Goal: Task Accomplishment & Management: Use online tool/utility

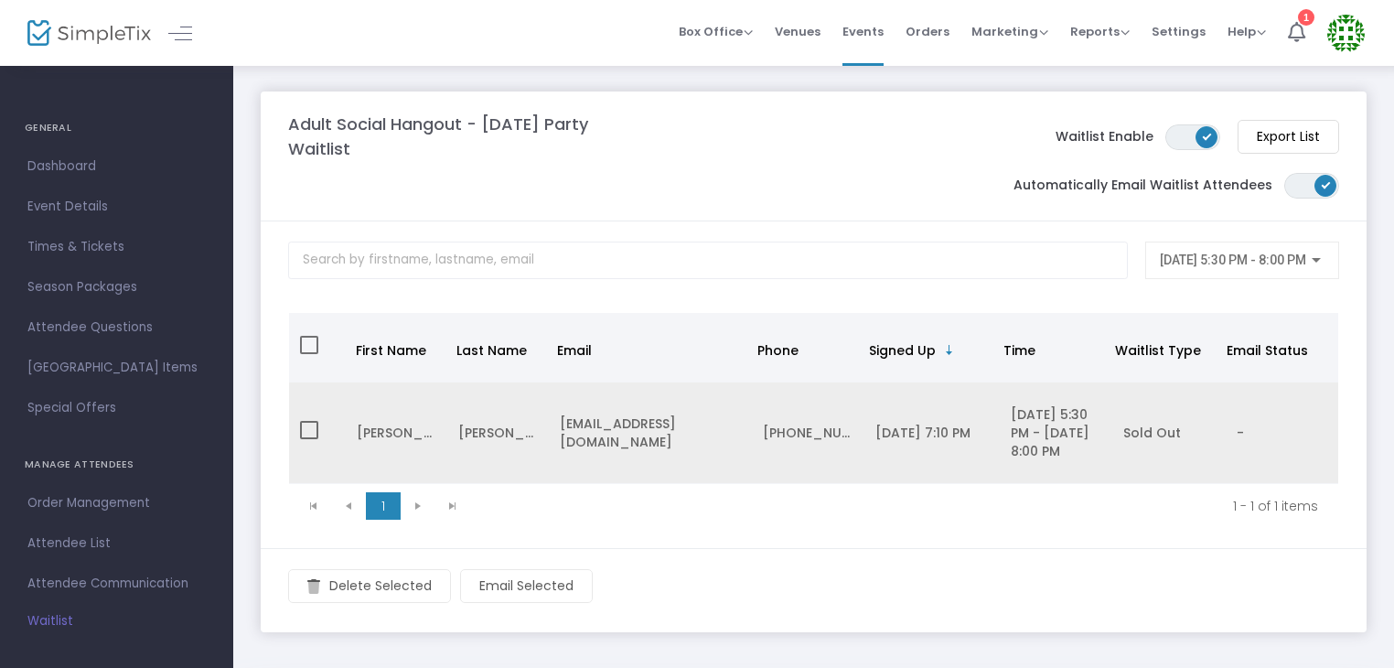
click at [584, 436] on div "[EMAIL_ADDRESS][DOMAIN_NAME]" at bounding box center [650, 432] width 181 height 37
click at [469, 442] on div "[PERSON_NAME]" at bounding box center [498, 432] width 80 height 18
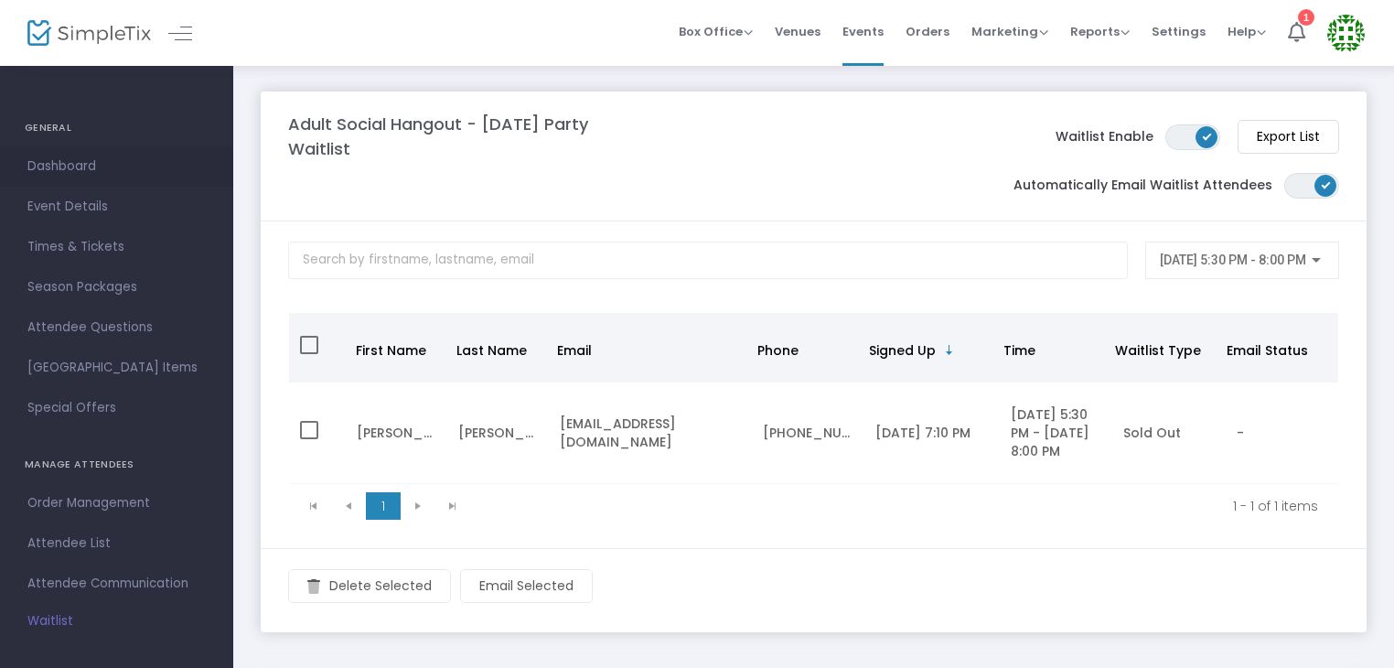
click at [62, 159] on span "Dashboard" at bounding box center [116, 167] width 178 height 24
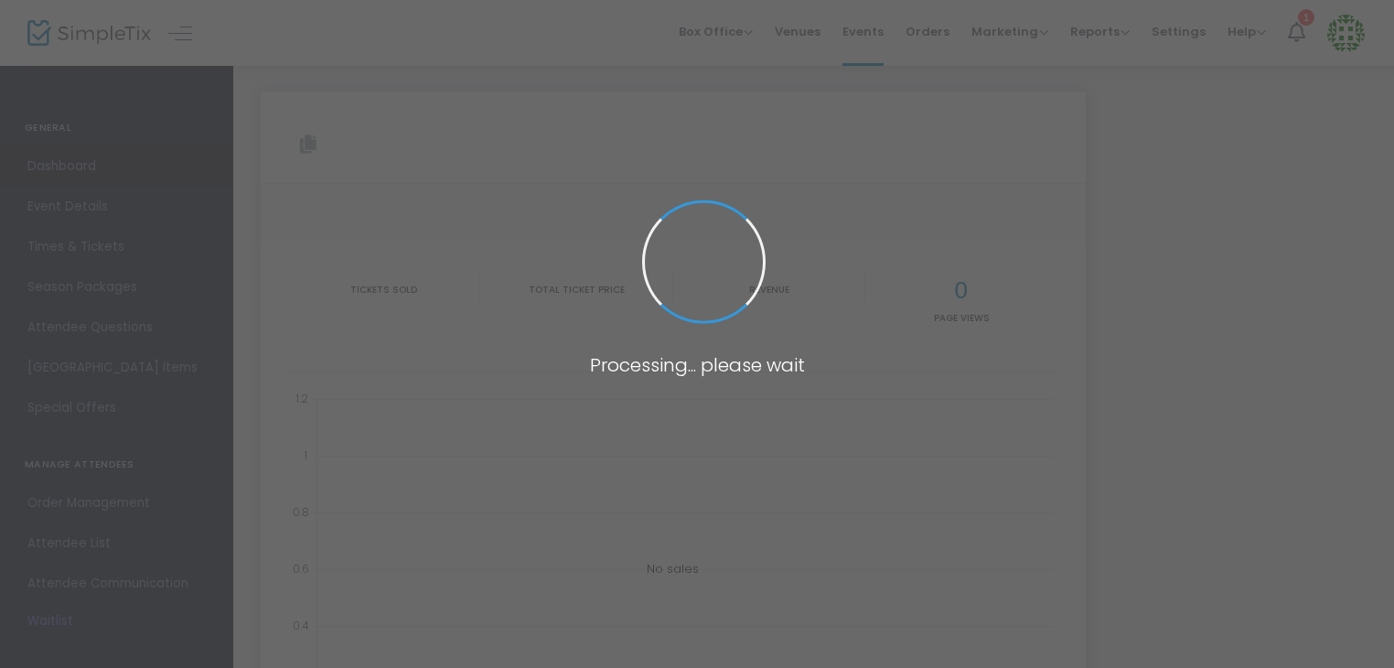
type input "[URL][DOMAIN_NAME][DATE]"
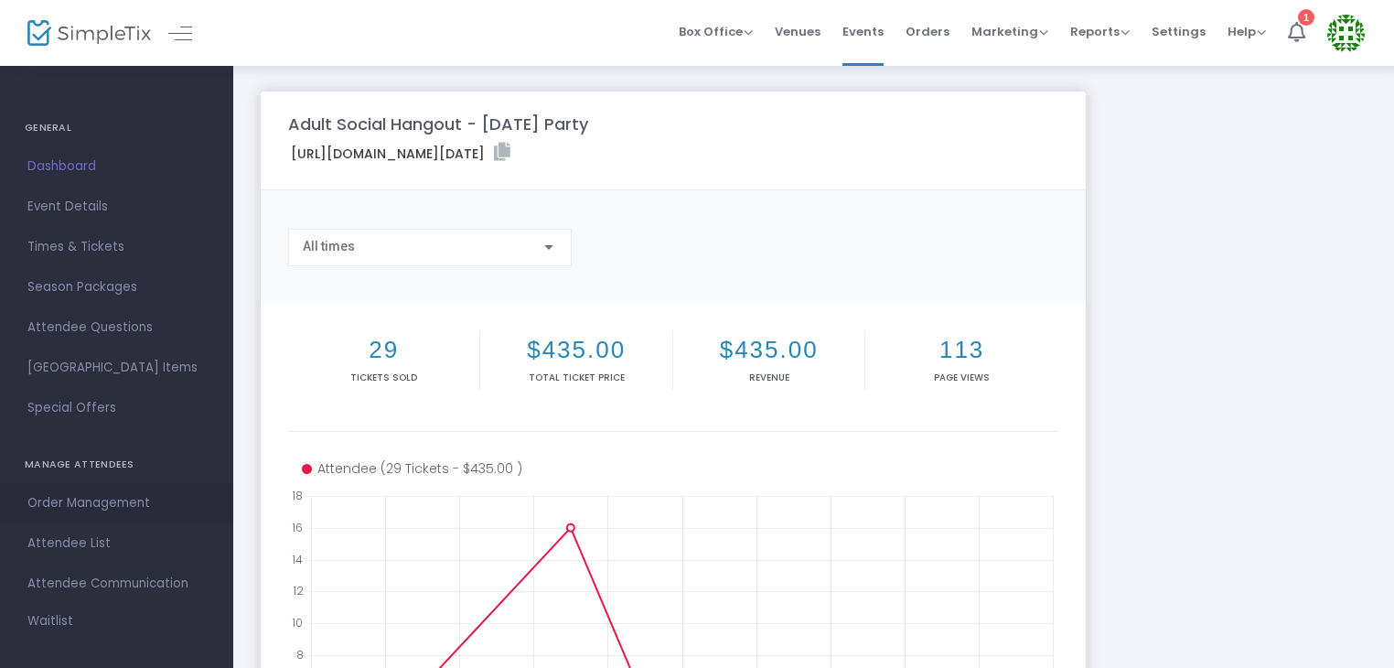
click at [48, 499] on span "Order Management" at bounding box center [116, 503] width 178 height 24
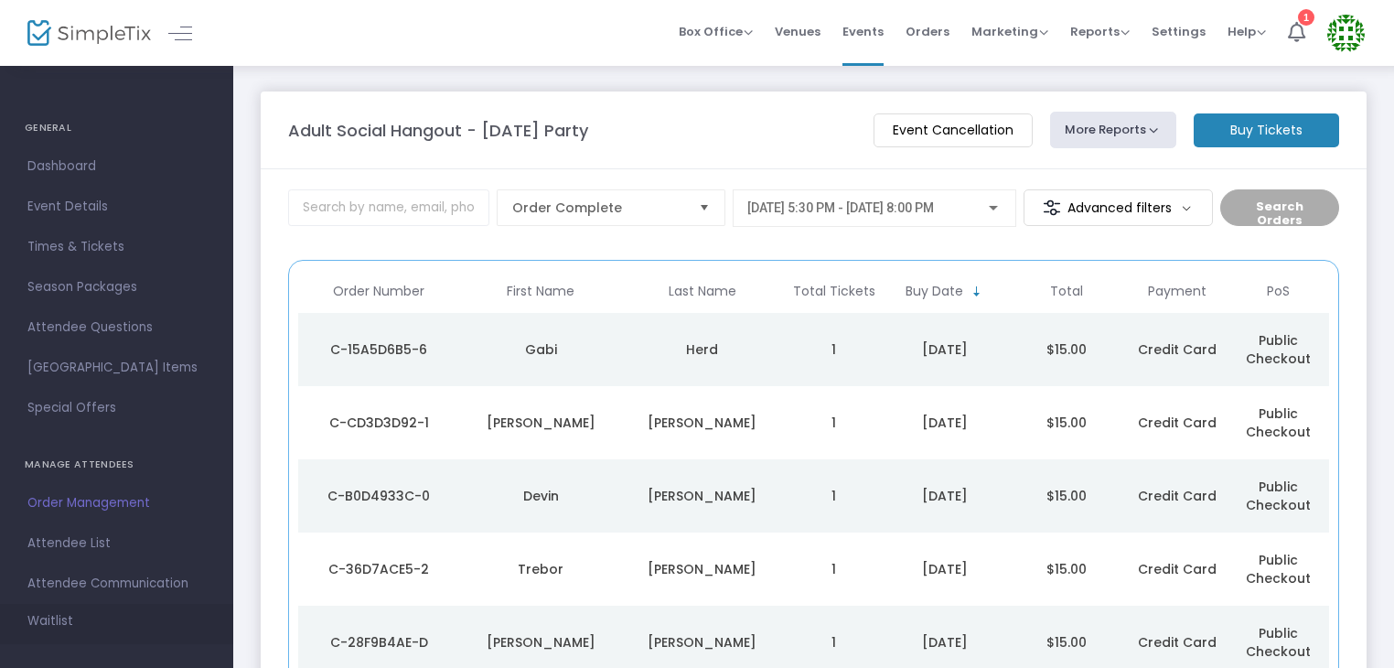
click at [45, 619] on span "Waitlist" at bounding box center [50, 621] width 46 height 18
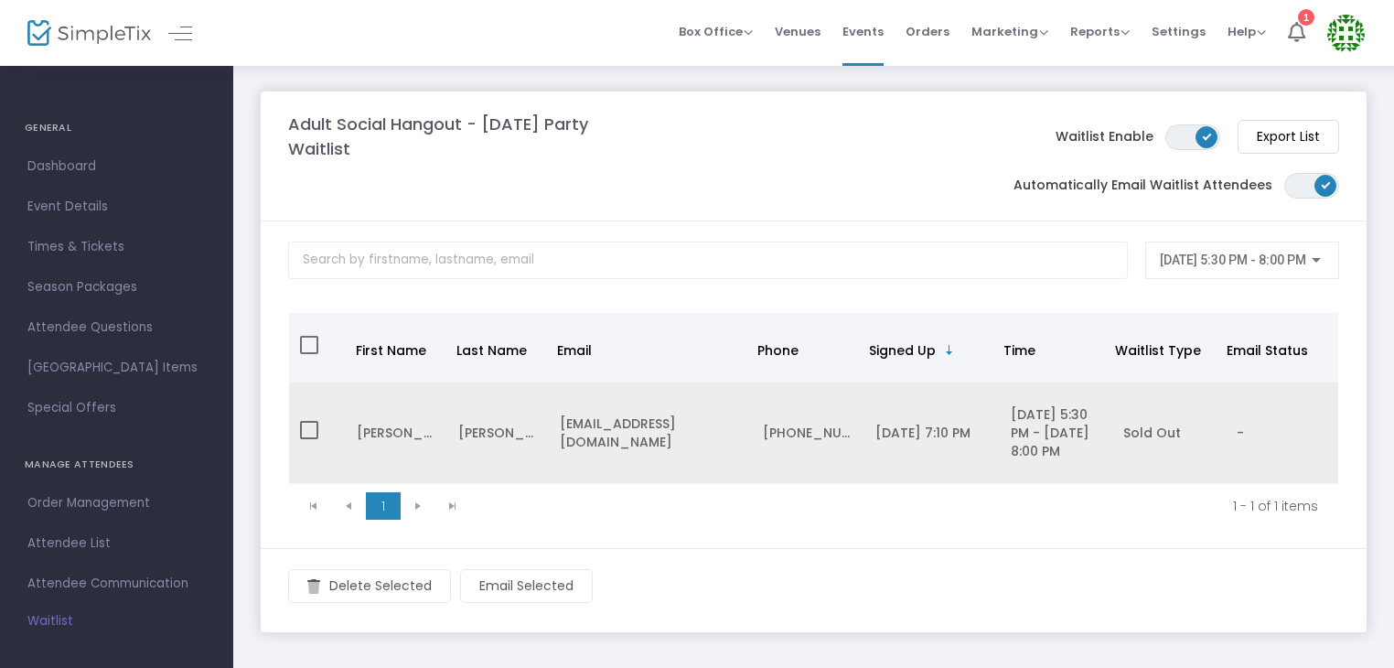
click at [438, 422] on td "[PERSON_NAME]" at bounding box center [397, 433] width 102 height 102
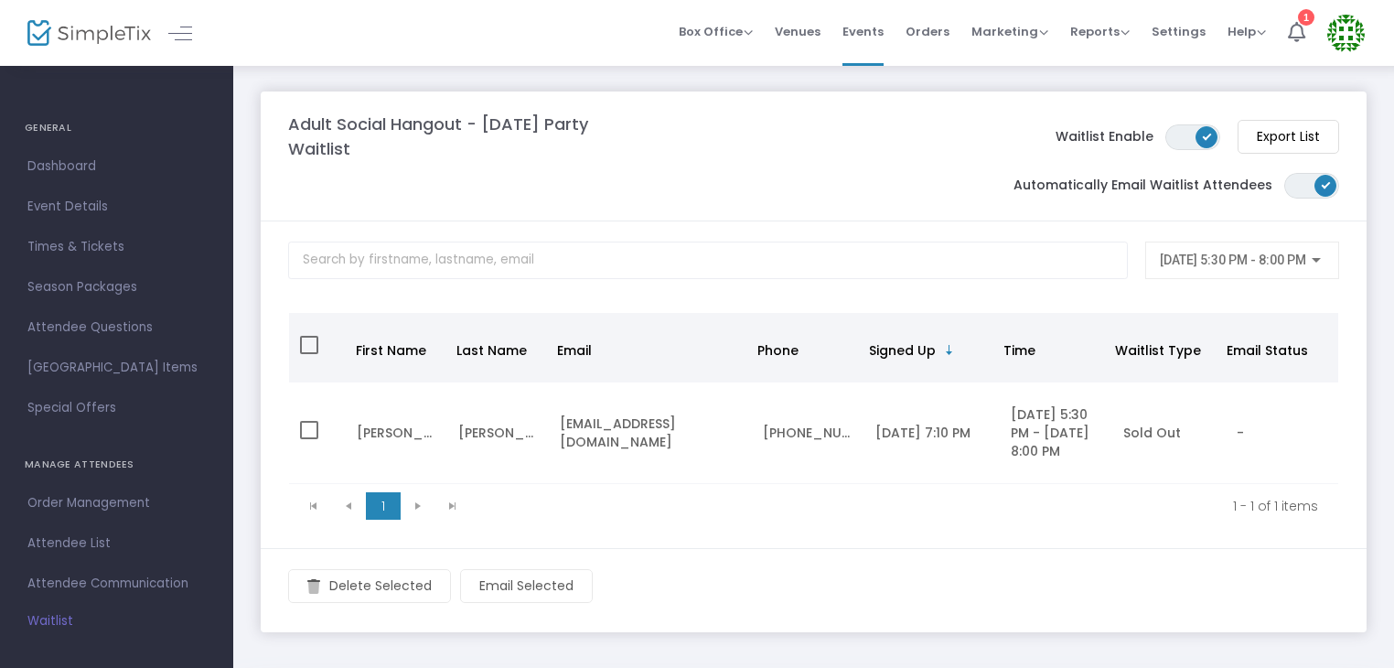
click at [1265, 140] on m-button "Export List" at bounding box center [1289, 137] width 102 height 34
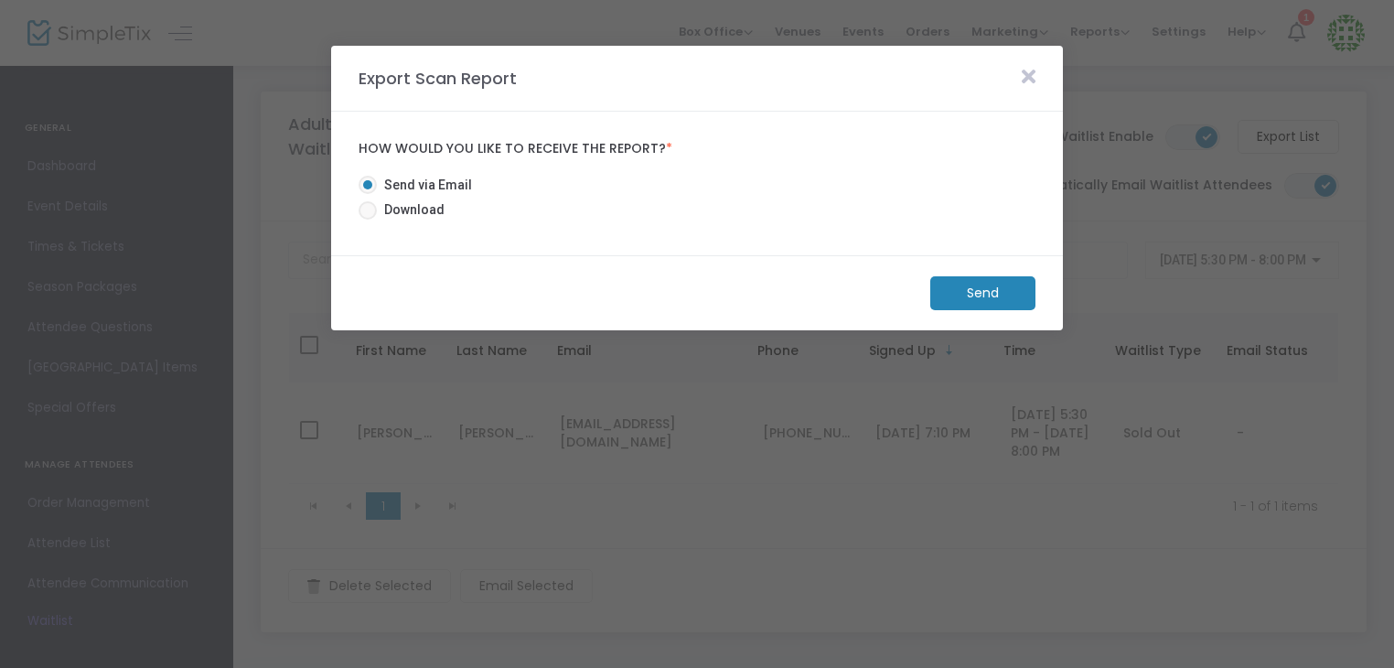
click at [988, 298] on m-button "Send" at bounding box center [982, 293] width 105 height 34
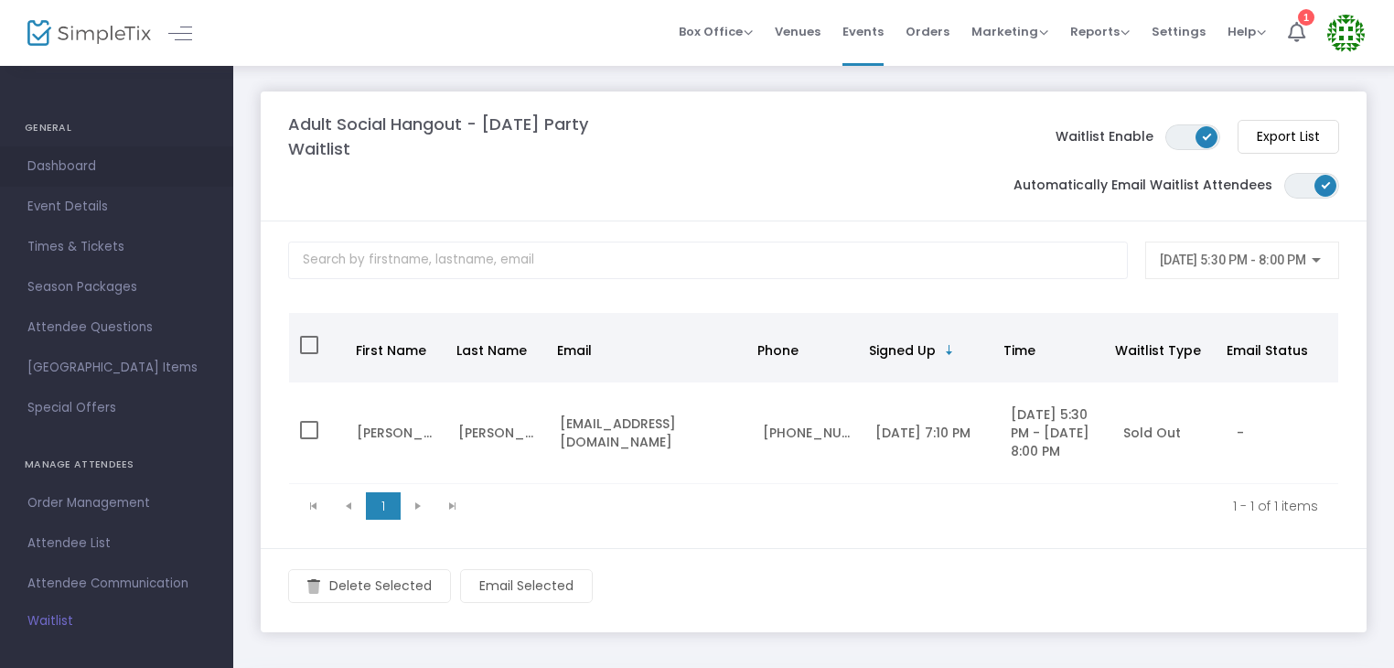
click at [74, 171] on span "Dashboard" at bounding box center [116, 167] width 178 height 24
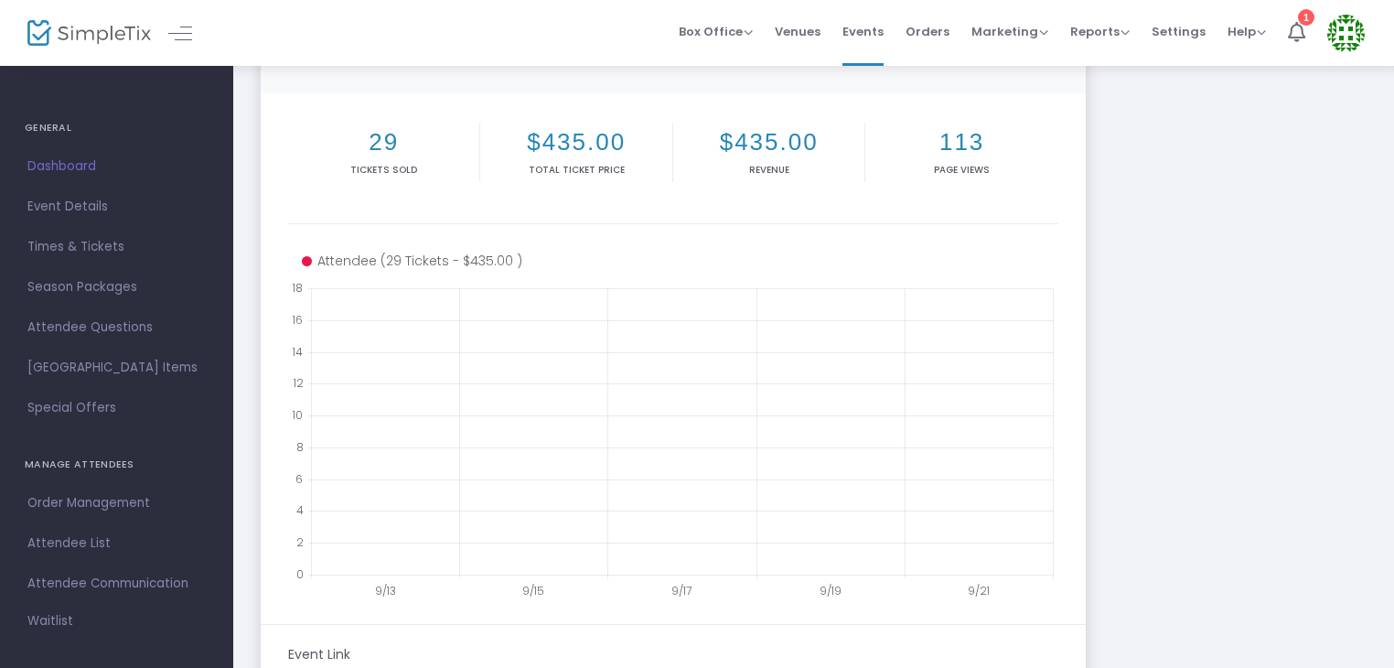
scroll to position [226, 0]
